Goal: Task Accomplishment & Management: Complete application form

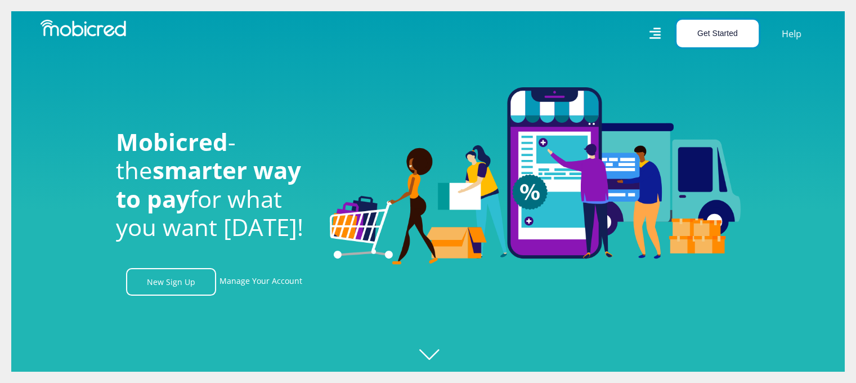
click at [736, 30] on button "Get Started" at bounding box center [718, 34] width 82 height 28
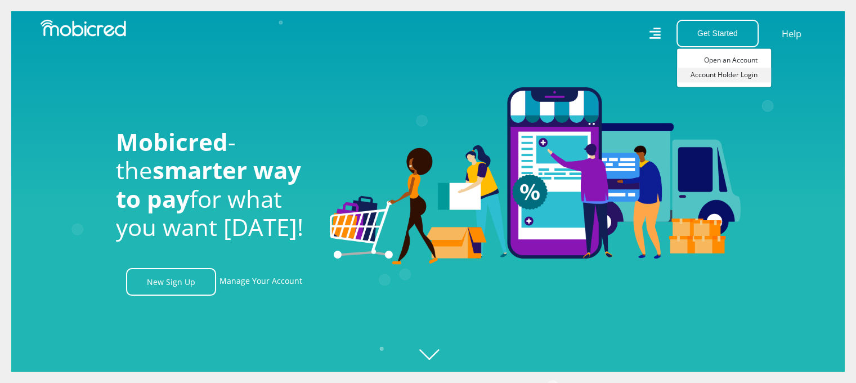
click at [730, 72] on link "Account Holder Login" at bounding box center [724, 75] width 94 height 15
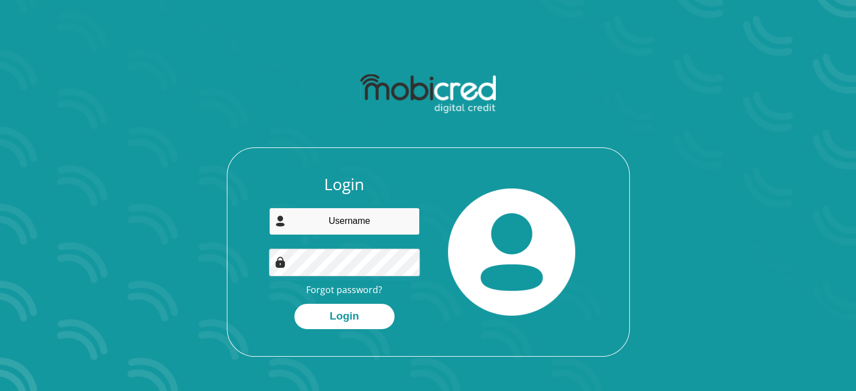
click at [335, 219] on input "email" at bounding box center [344, 222] width 151 height 28
type input "monrico@portfolium.co.za"
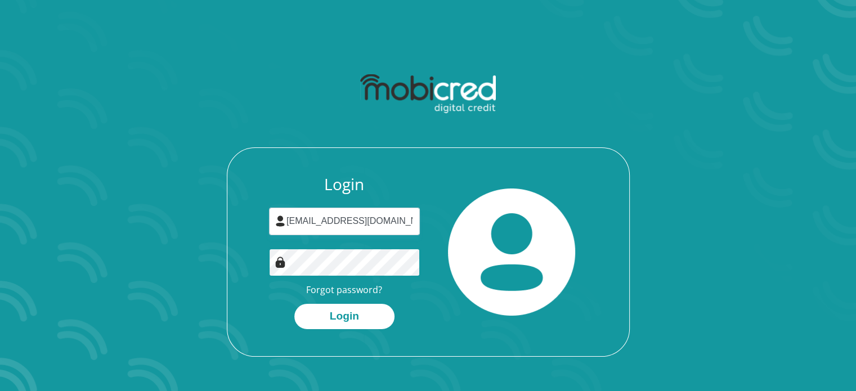
click at [294, 304] on button "Login" at bounding box center [344, 316] width 100 height 25
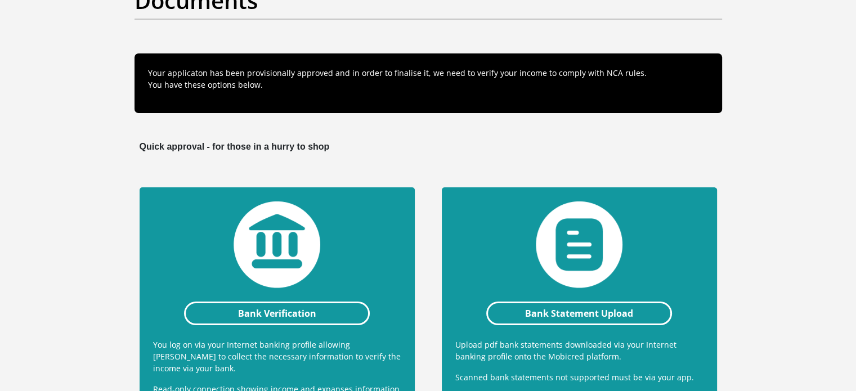
scroll to position [225, 0]
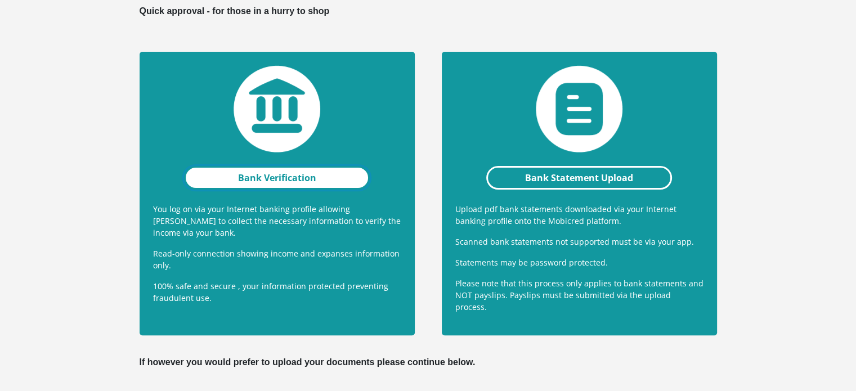
click at [325, 177] on link "Bank Verification" at bounding box center [277, 178] width 186 height 24
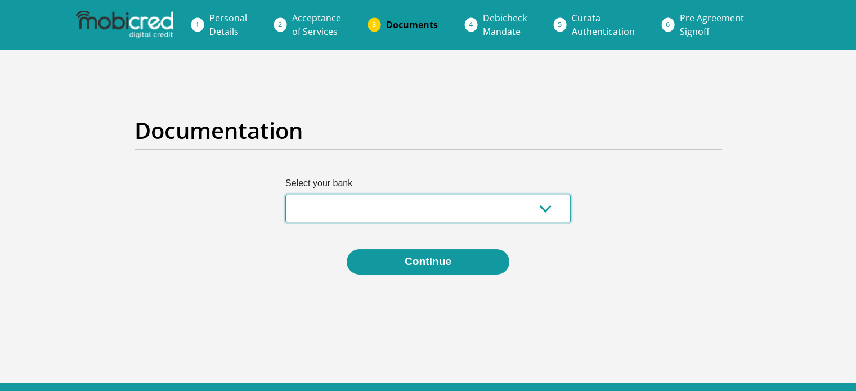
click at [485, 206] on select "Absa Capitec Bank Discovery Bank First National Bank Nedbank Standard Bank Tyme…" at bounding box center [427, 209] width 285 height 28
select select "{"id":"10","title":"Discovery Bank","institution":"Discovery Bank","alias":"dis…"
click at [285, 195] on select "Absa Capitec Bank Discovery Bank First National Bank Nedbank Standard Bank Tyme…" at bounding box center [427, 209] width 285 height 28
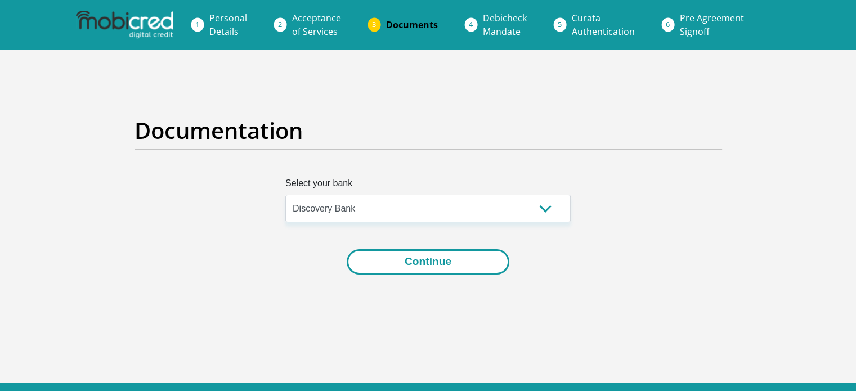
click at [419, 263] on button "Continue" at bounding box center [428, 261] width 163 height 25
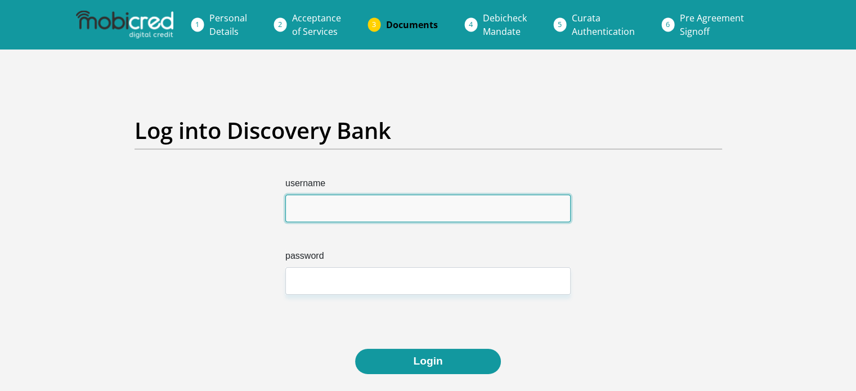
click at [390, 206] on input "username" at bounding box center [427, 209] width 285 height 28
type input "monricoarries"
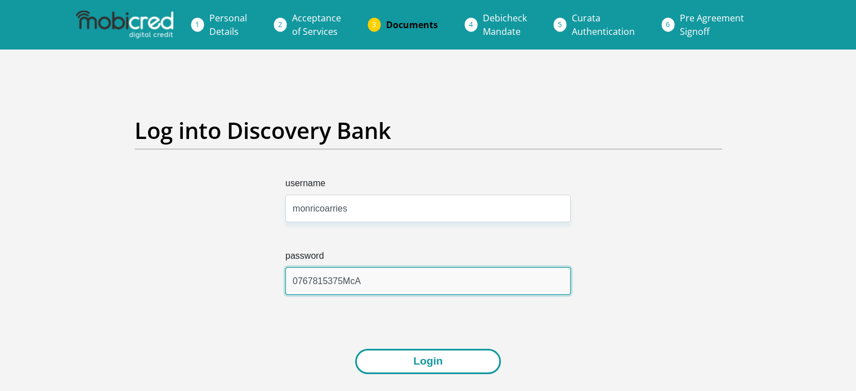
type input "0767815375McA"
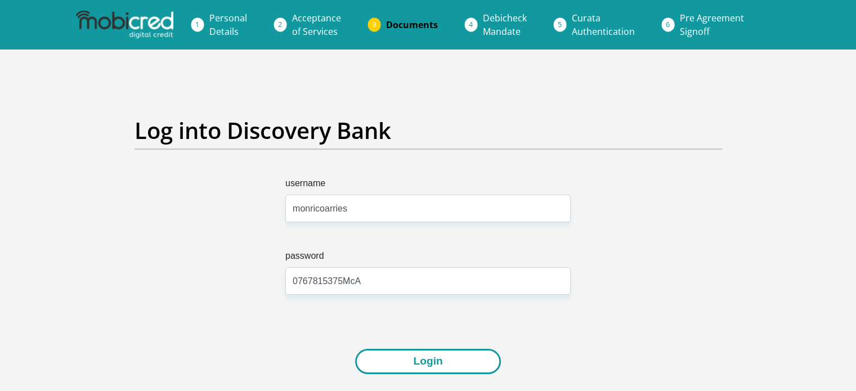
click at [427, 358] on button "Login" at bounding box center [427, 361] width 145 height 25
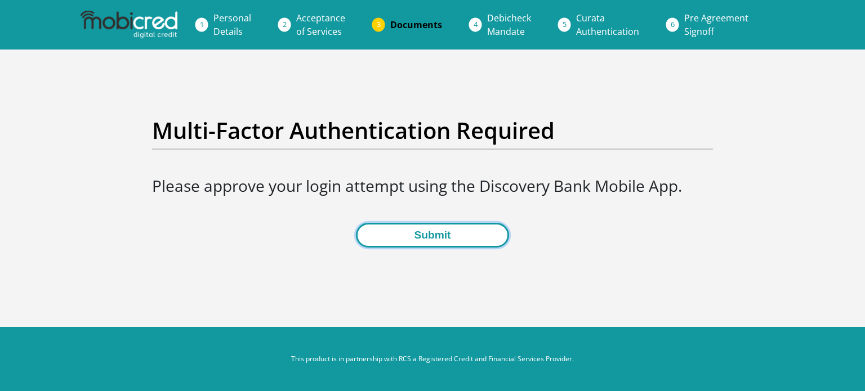
click at [430, 234] on button "Submit" at bounding box center [432, 235] width 153 height 25
